Goal: Complete application form

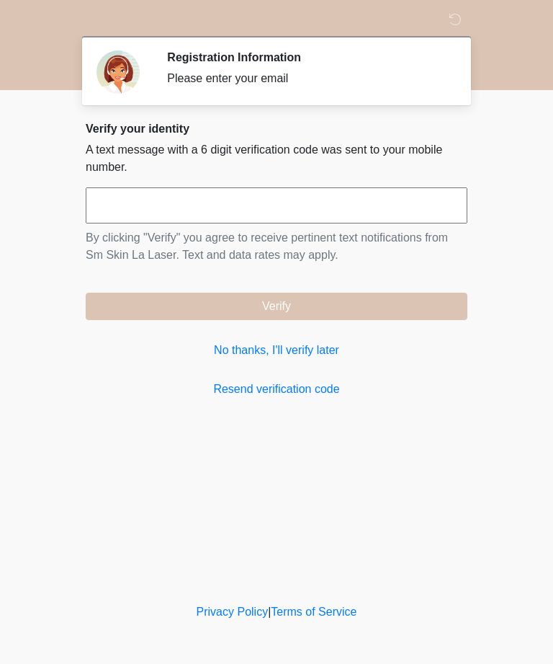
click at [379, 204] on input "text" at bounding box center [277, 205] width 382 height 36
click at [298, 346] on link "No thanks, I'll verify later" at bounding box center [277, 350] width 382 height 17
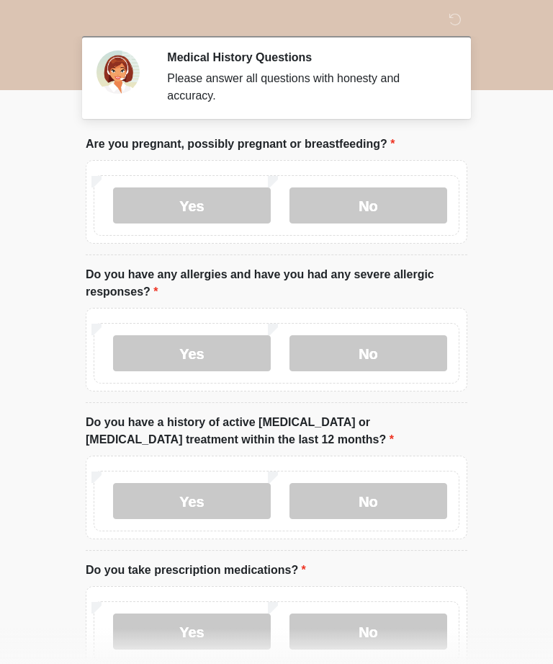
click at [427, 198] on label "No" at bounding box center [369, 205] width 158 height 36
click at [409, 335] on label "No" at bounding box center [369, 353] width 158 height 36
click at [398, 501] on label "No" at bounding box center [369, 501] width 158 height 36
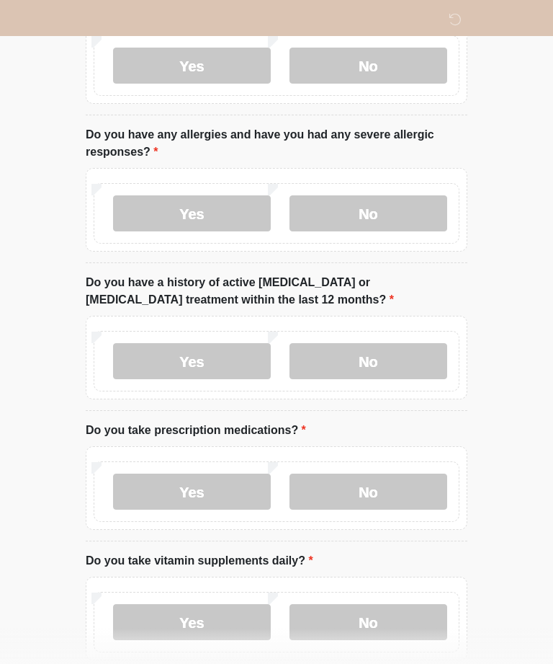
click at [414, 479] on label "No" at bounding box center [369, 491] width 158 height 36
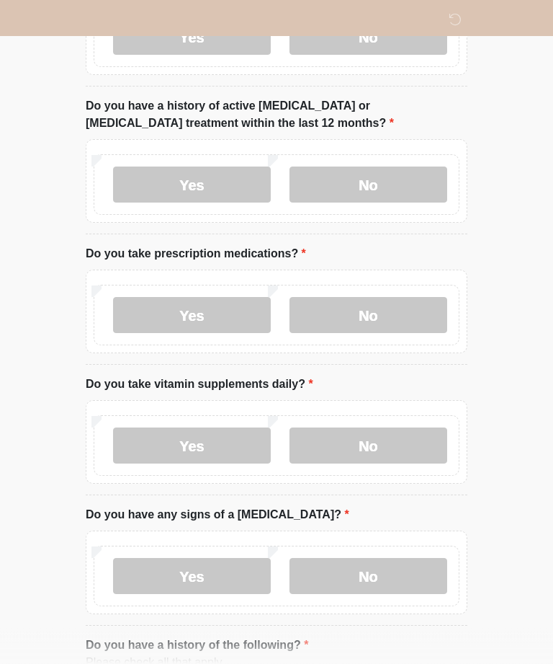
click at [423, 450] on label "No" at bounding box center [369, 446] width 158 height 36
click at [409, 577] on label "No" at bounding box center [369, 576] width 158 height 36
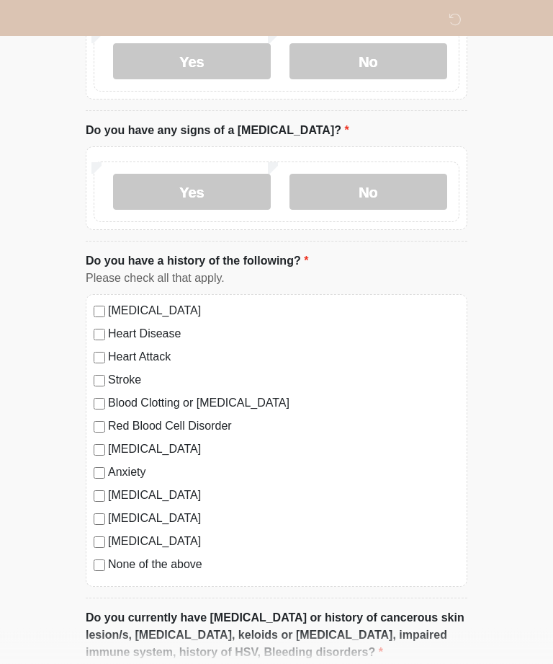
scroll to position [703, 0]
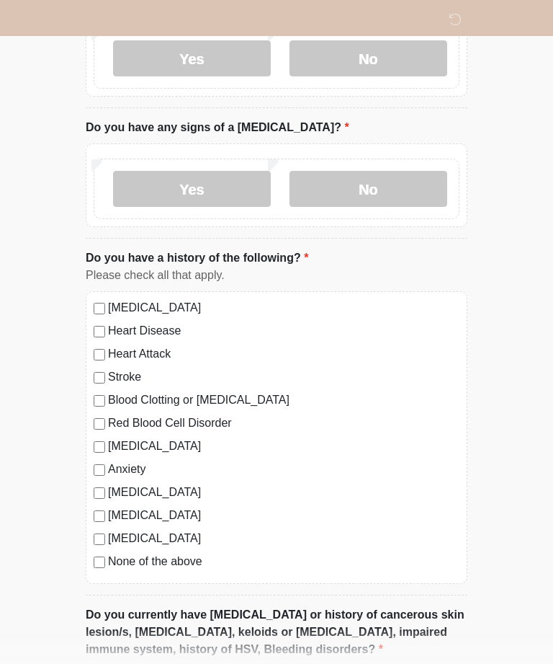
click at [172, 553] on label "None of the above" at bounding box center [284, 561] width 352 height 17
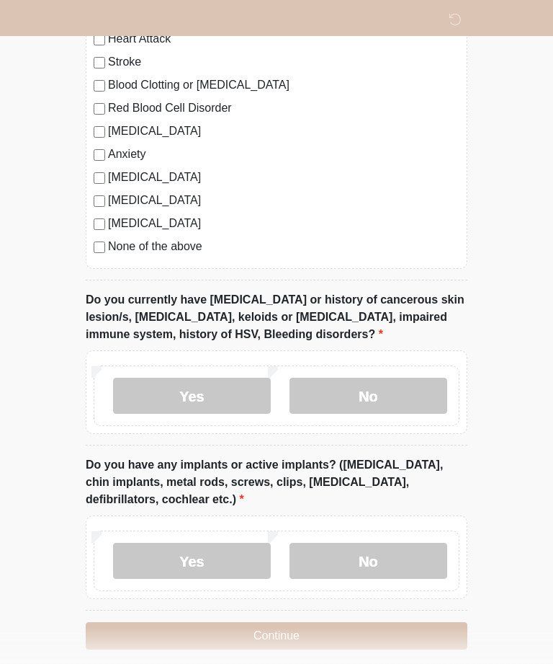
scroll to position [1020, 0]
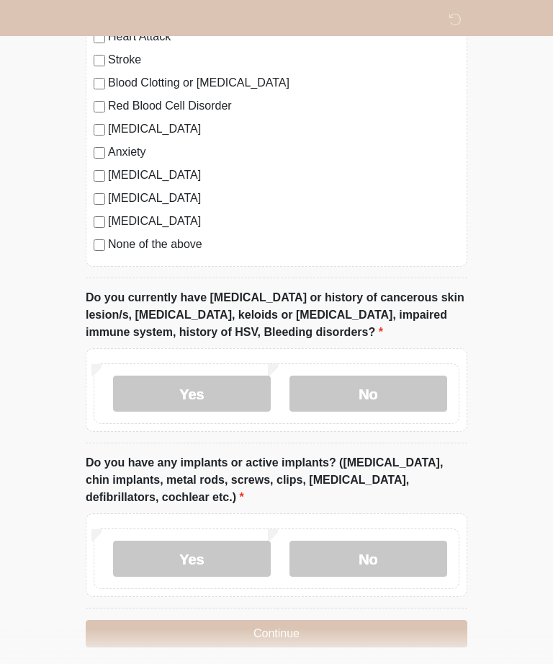
click at [411, 383] on label "No" at bounding box center [369, 393] width 158 height 36
click at [397, 556] on label "No" at bounding box center [369, 558] width 158 height 36
click at [390, 631] on button "Continue" at bounding box center [277, 633] width 382 height 27
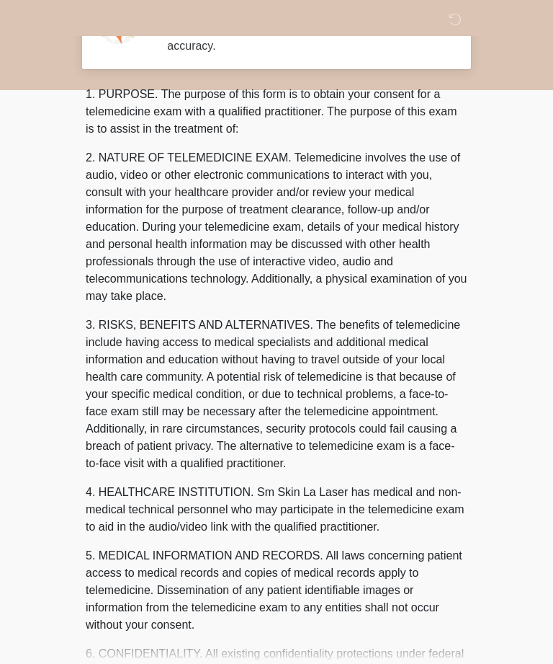
scroll to position [0, 0]
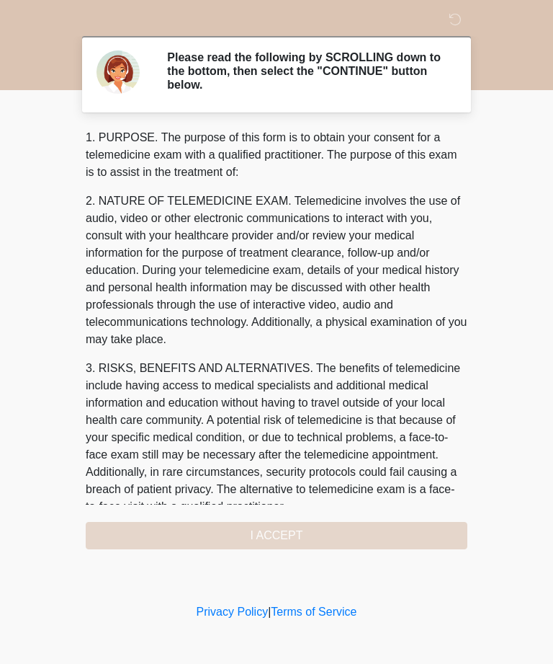
click at [358, 523] on div "1. PURPOSE. The purpose of this form is to obtain your consent for a telemedici…" at bounding box center [277, 339] width 382 height 420
click at [300, 522] on div "1. PURPOSE. The purpose of this form is to obtain your consent for a telemedici…" at bounding box center [277, 339] width 382 height 420
click at [315, 534] on div "1. PURPOSE. The purpose of this form is to obtain your consent for a telemedici…" at bounding box center [277, 339] width 382 height 420
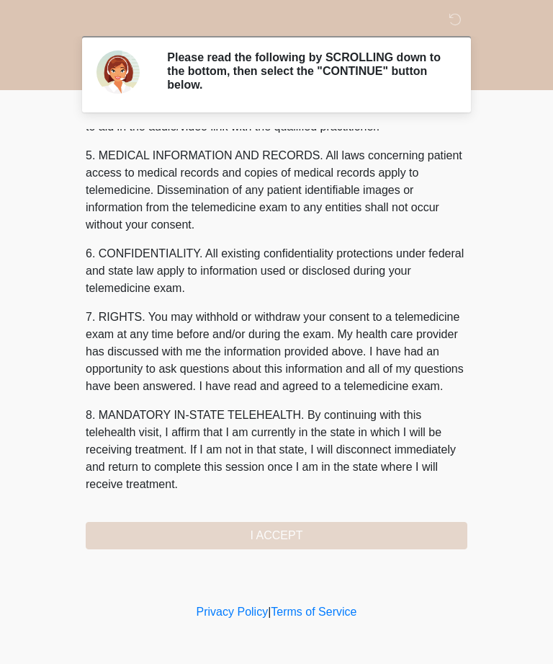
click at [334, 534] on div "1. PURPOSE. The purpose of this form is to obtain your consent for a telemedici…" at bounding box center [277, 339] width 382 height 420
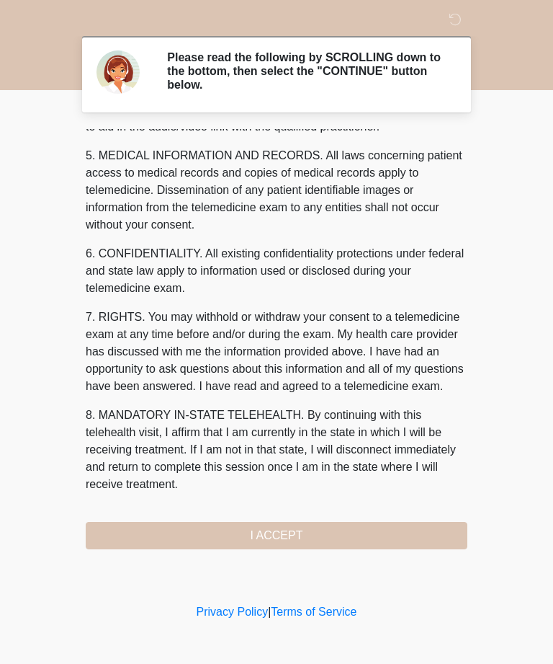
click at [280, 527] on button "I ACCEPT" at bounding box center [277, 535] width 382 height 27
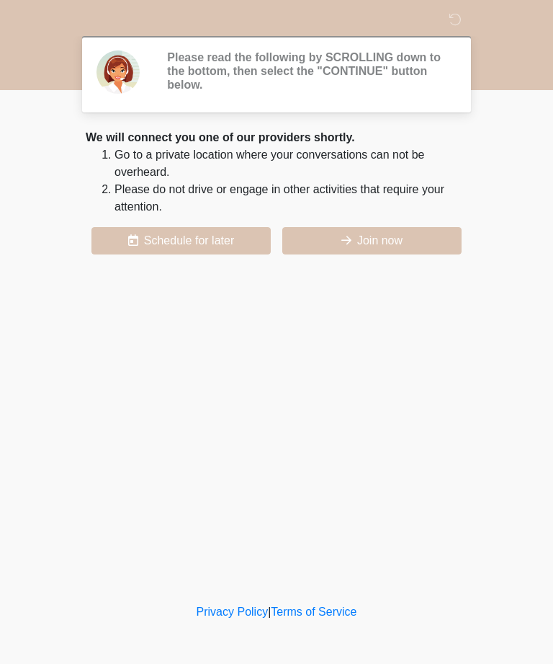
click at [314, 533] on div "Sm Skin LA Laser Please read the following by SCROLLING down to the bottom, the…" at bounding box center [277, 299] width 432 height 571
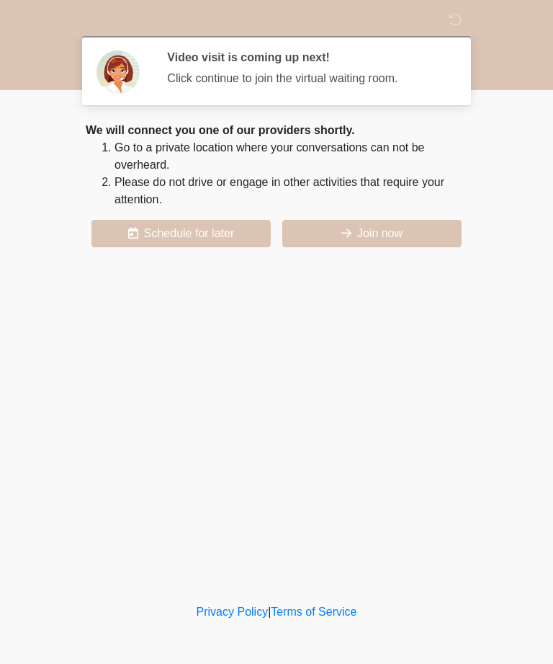
click at [402, 241] on button "Join now" at bounding box center [371, 233] width 179 height 27
